Goal: Answer question/provide support: Share knowledge or assist other users

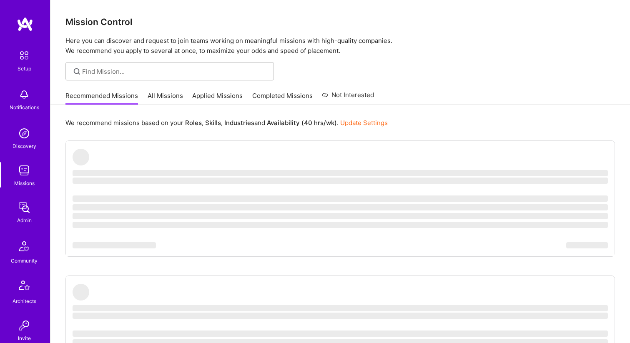
click at [172, 95] on link "All Missions" at bounding box center [165, 98] width 35 height 14
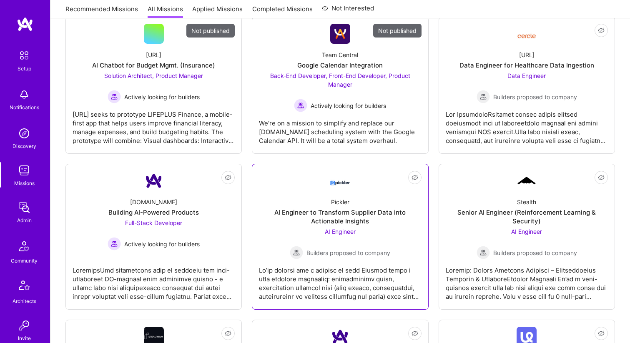
scroll to position [146, 0]
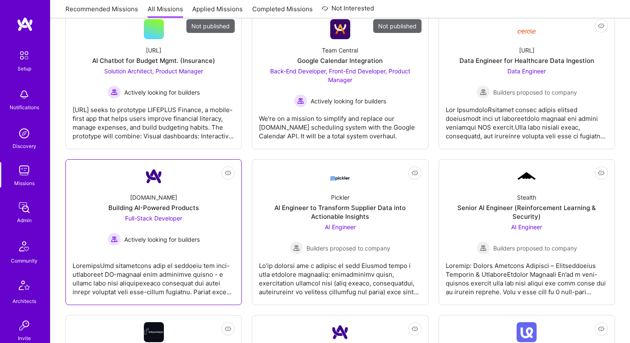
click at [158, 208] on div "Building AI-Powered Products" at bounding box center [153, 207] width 90 height 9
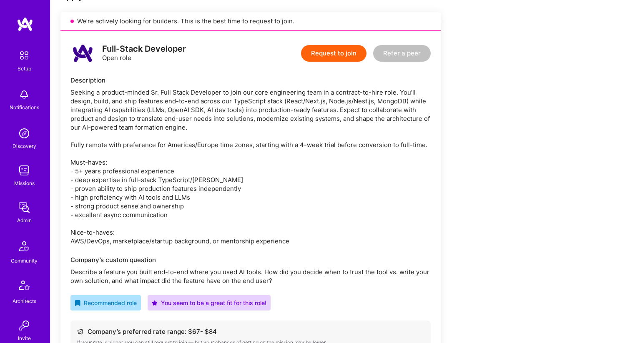
scroll to position [167, 0]
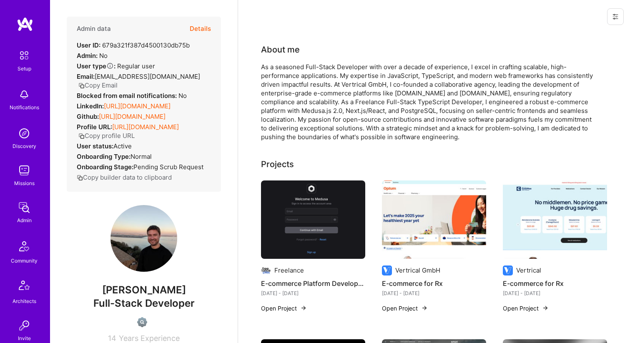
click at [196, 29] on button "Details" at bounding box center [200, 29] width 21 height 24
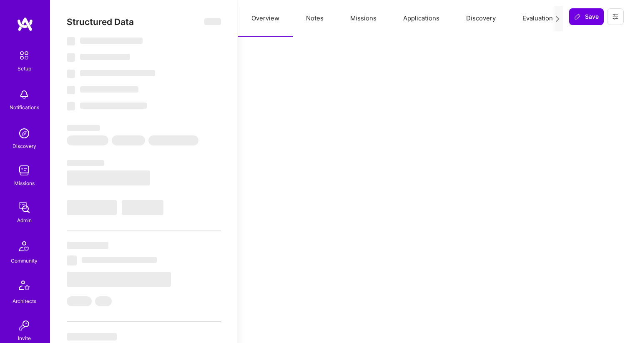
select select "DE"
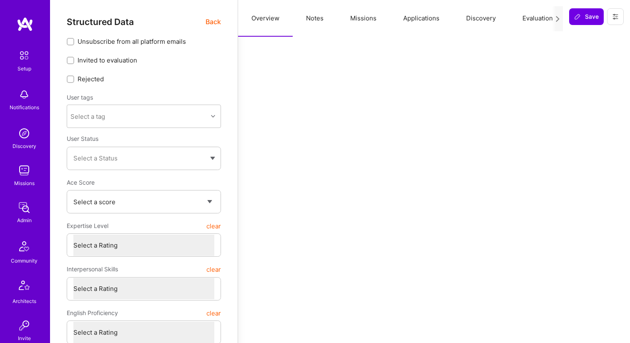
click at [334, 26] on button "Notes" at bounding box center [315, 18] width 44 height 37
type textarea "x"
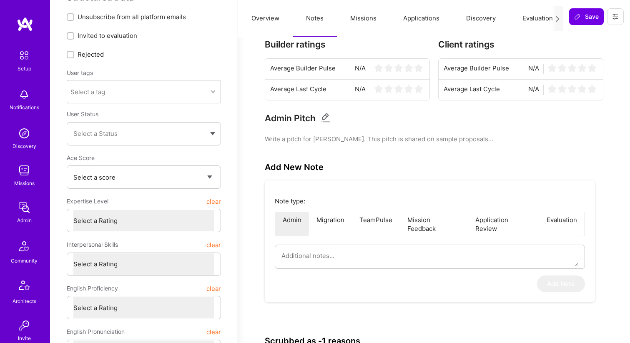
scroll to position [21, 0]
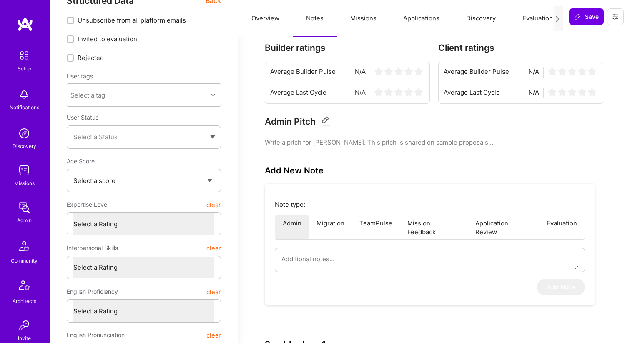
click at [367, 20] on button "Missions" at bounding box center [363, 18] width 53 height 37
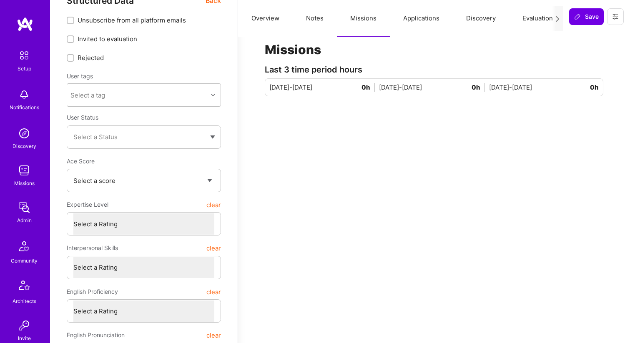
click at [417, 20] on button "Applications" at bounding box center [421, 18] width 63 height 37
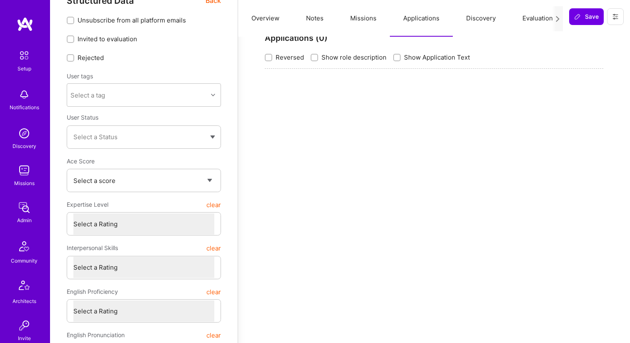
scroll to position [0, 0]
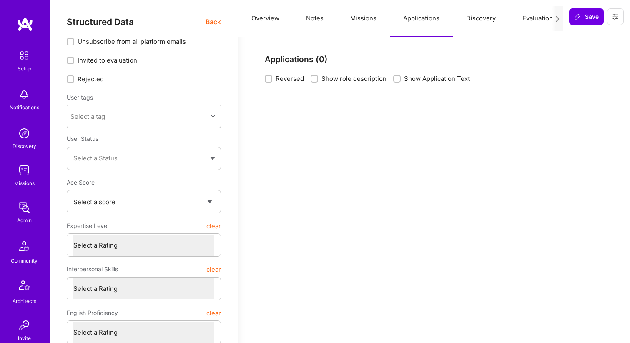
click at [492, 32] on button "Discovery" at bounding box center [481, 18] width 56 height 37
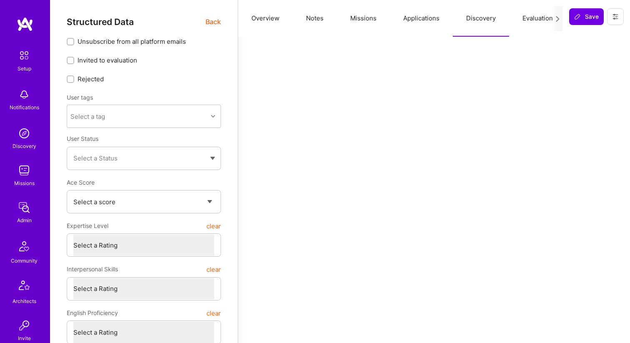
click at [515, 28] on button "Evaluation" at bounding box center [537, 18] width 57 height 37
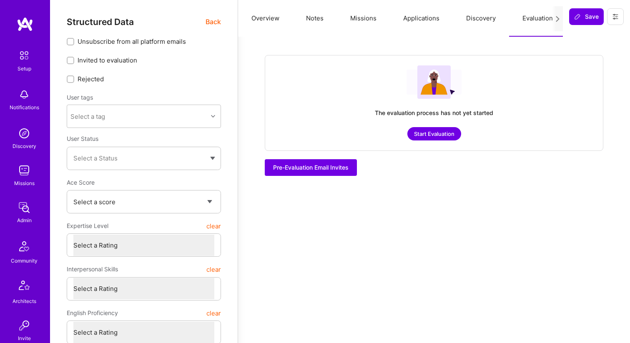
click at [366, 26] on button "Missions" at bounding box center [363, 18] width 53 height 37
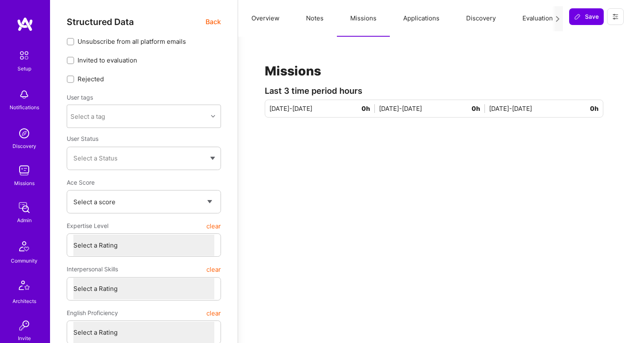
click at [216, 17] on span "Back" at bounding box center [213, 22] width 15 height 10
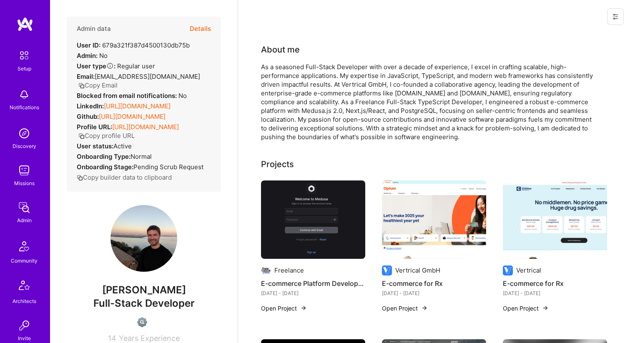
click at [616, 23] on button at bounding box center [615, 16] width 17 height 17
click at [584, 33] on button "Login as [PERSON_NAME]" at bounding box center [580, 35] width 88 height 21
